Goal: Information Seeking & Learning: Learn about a topic

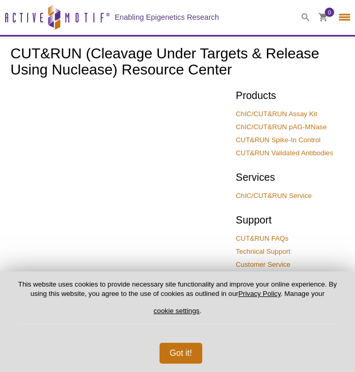
select select "[GEOGRAPHIC_DATA]"
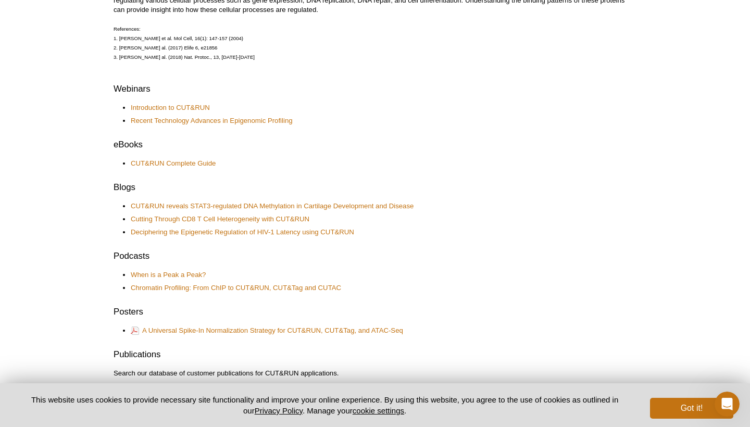
scroll to position [434, 0]
click at [185, 160] on link "CUT&RUN Complete Guide" at bounding box center [173, 162] width 85 height 9
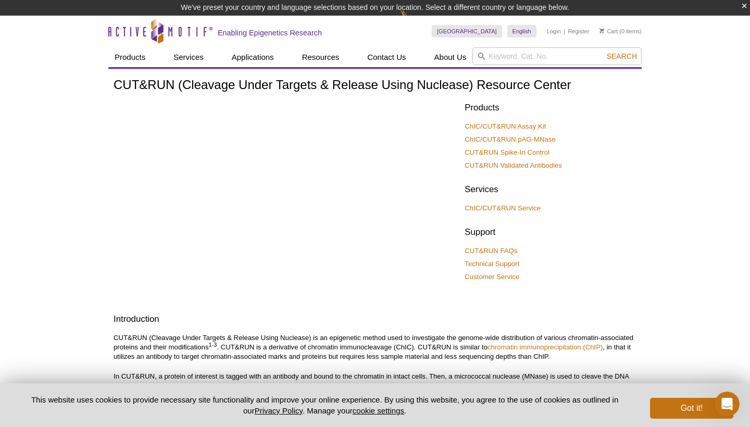
scroll to position [0, 0]
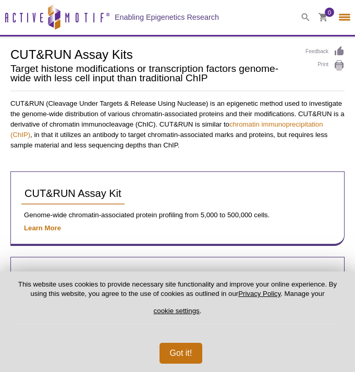
select select "[GEOGRAPHIC_DATA]"
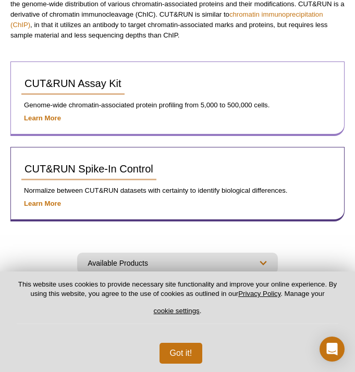
scroll to position [96, 0]
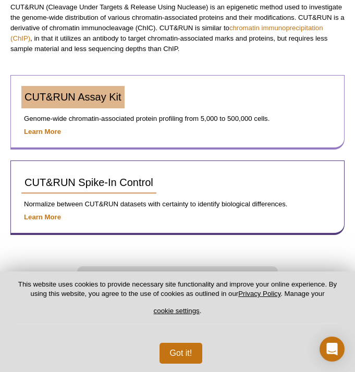
click at [65, 101] on span "CUT&RUN Assay Kit" at bounding box center [72, 96] width 97 height 11
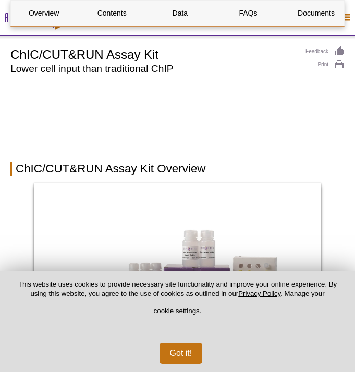
select select "[GEOGRAPHIC_DATA]"
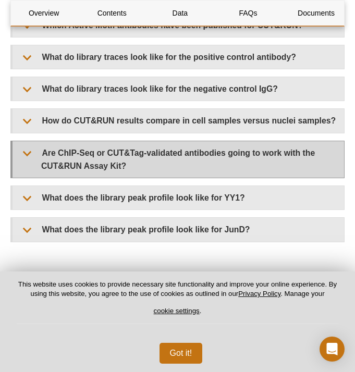
scroll to position [3628, 0]
